Goal: Check status: Check status

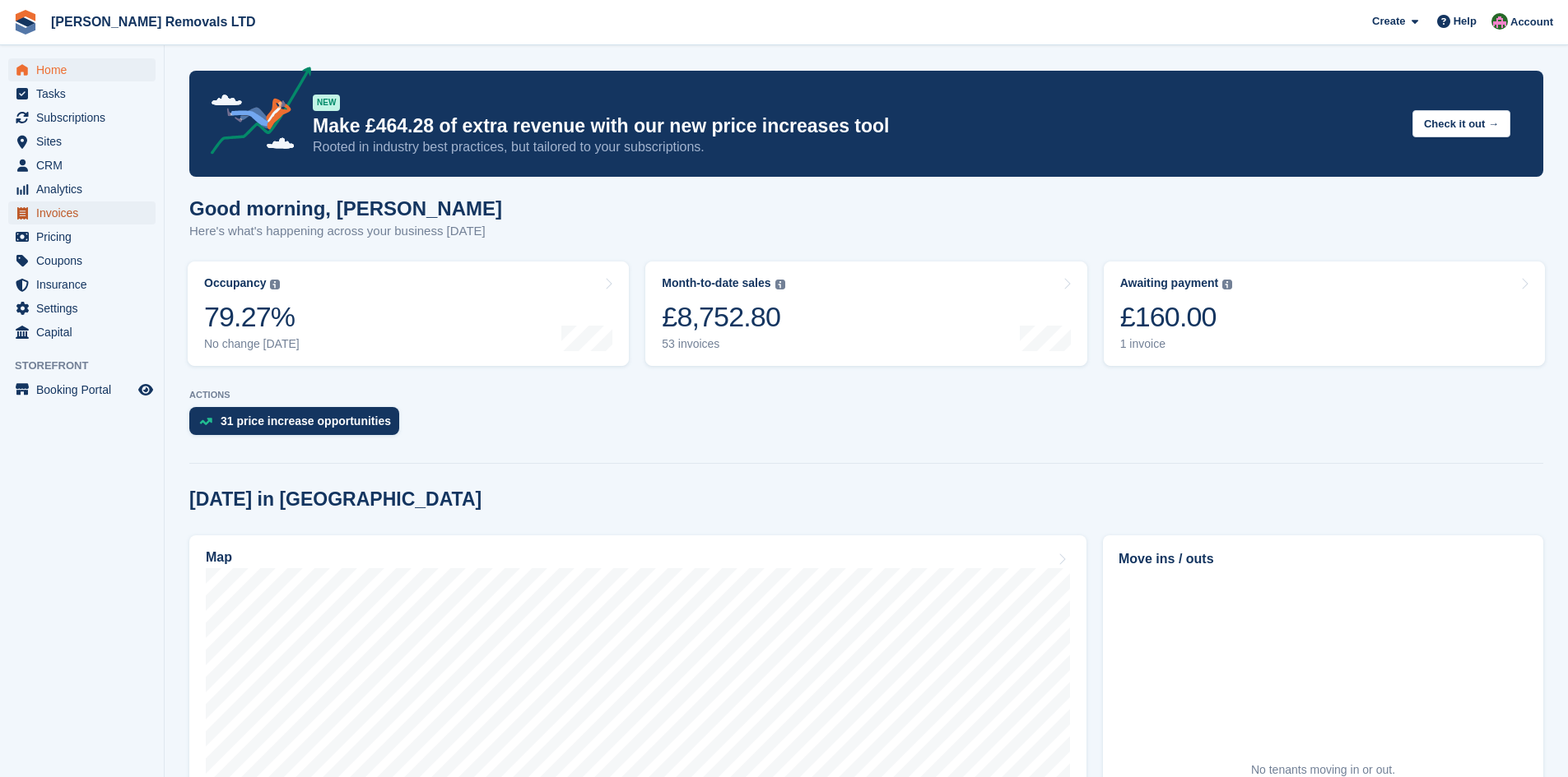
click at [50, 216] on span "Invoices" at bounding box center [86, 213] width 99 height 23
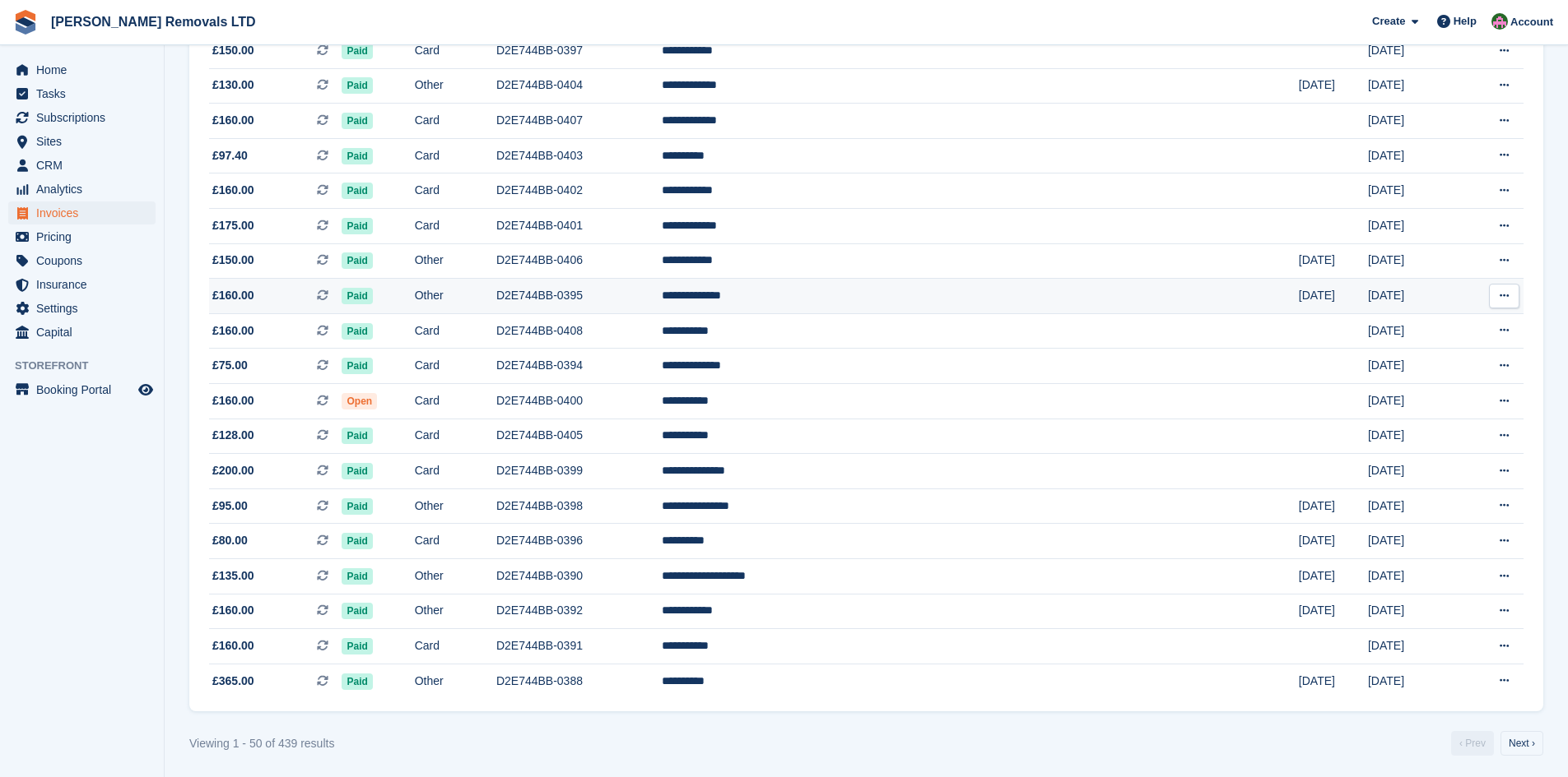
scroll to position [1332, 0]
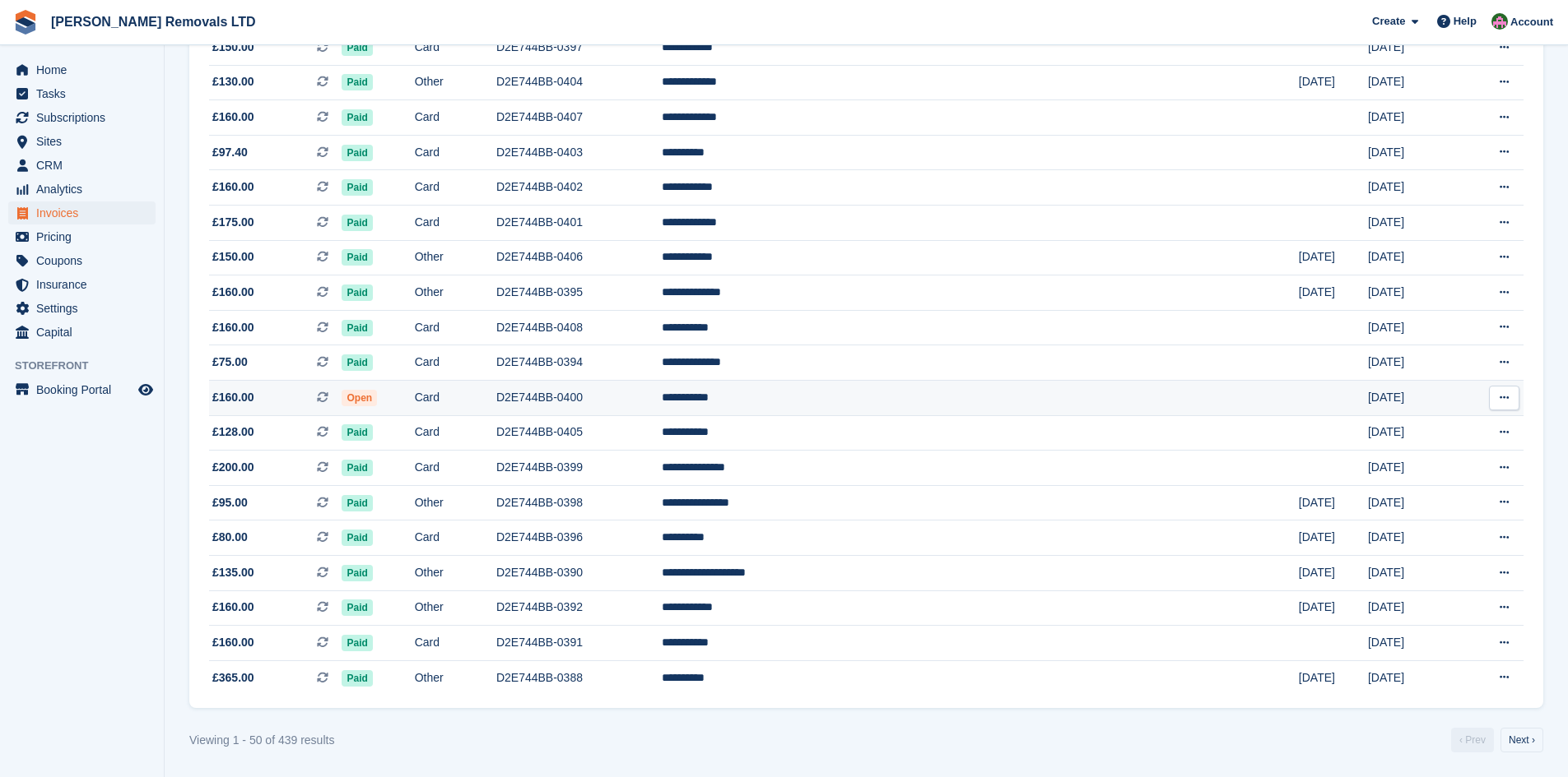
click at [662, 385] on td "D2E744BB-0400" at bounding box center [579, 398] width 165 height 36
